Goal: Browse casually

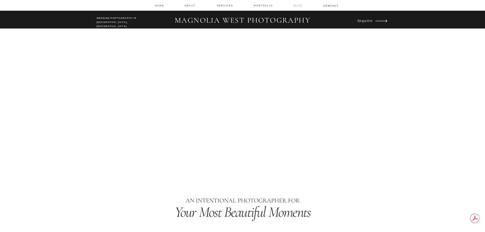
click at [299, 5] on nav "Blog" at bounding box center [299, 6] width 10 height 4
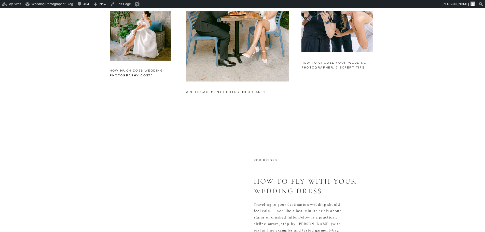
scroll to position [535, 0]
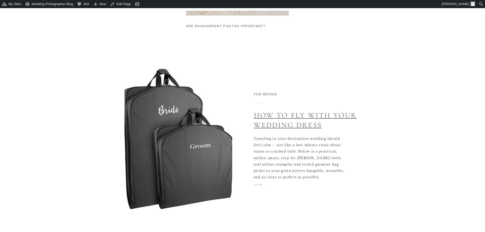
click at [288, 118] on link "How to Fly with Your Wedding Dress" at bounding box center [305, 120] width 103 height 19
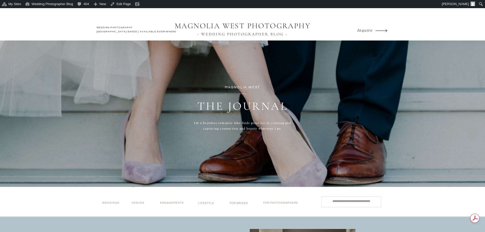
click at [221, 26] on h1 "MAGNOLIA WEST PHOTOGRAPHY" at bounding box center [242, 26] width 143 height 10
click at [251, 25] on h1 "MAGNOLIA WEST PHOTOGRAPHY" at bounding box center [242, 26] width 143 height 10
click at [139, 29] on h2 "WEDDING PHOTOGRAPHY LOS ANGELES BASED | AVAILABLE EVERYWHERE" at bounding box center [137, 30] width 81 height 9
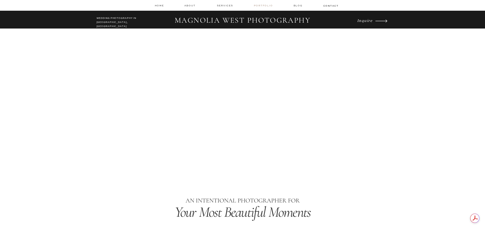
click at [261, 5] on nav "Portfolio" at bounding box center [264, 6] width 20 height 4
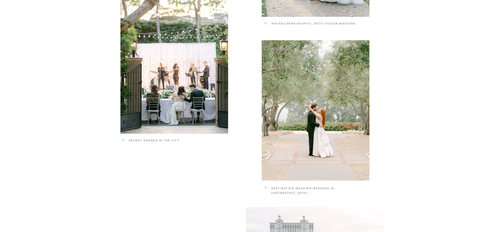
scroll to position [790, 0]
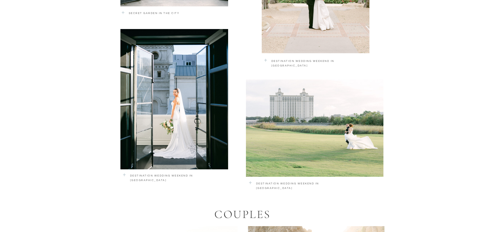
click at [334, 139] on div at bounding box center [315, 127] width 138 height 97
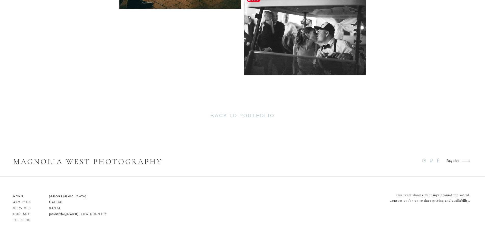
scroll to position [3388, 0]
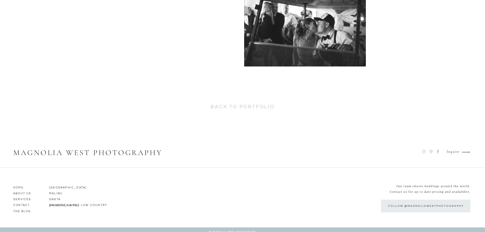
click at [248, 106] on h2 "back to portfolio" at bounding box center [243, 108] width 132 height 8
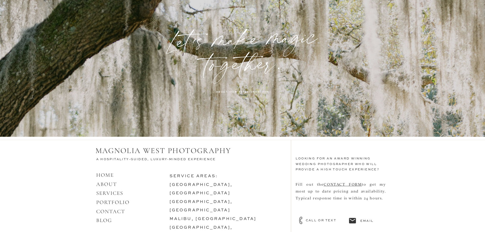
scroll to position [1624, 0]
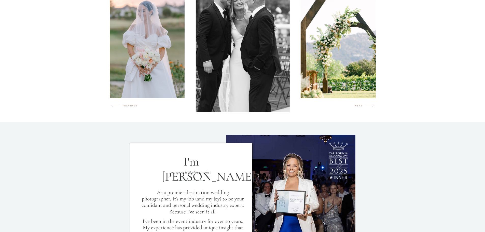
scroll to position [306, 0]
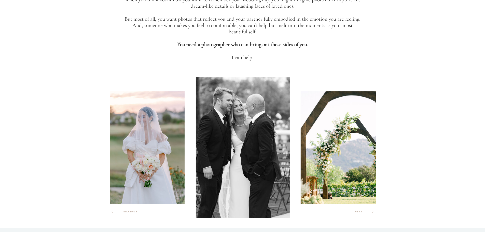
scroll to position [280, 0]
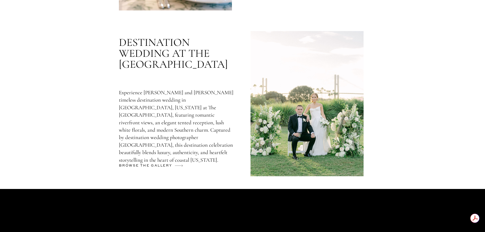
click at [151, 164] on h2 "browse the gallery" at bounding box center [146, 167] width 55 height 8
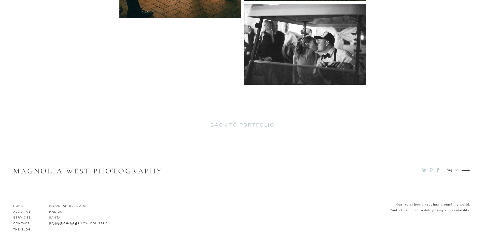
scroll to position [3393, 0]
